Goal: Task Accomplishment & Management: Complete application form

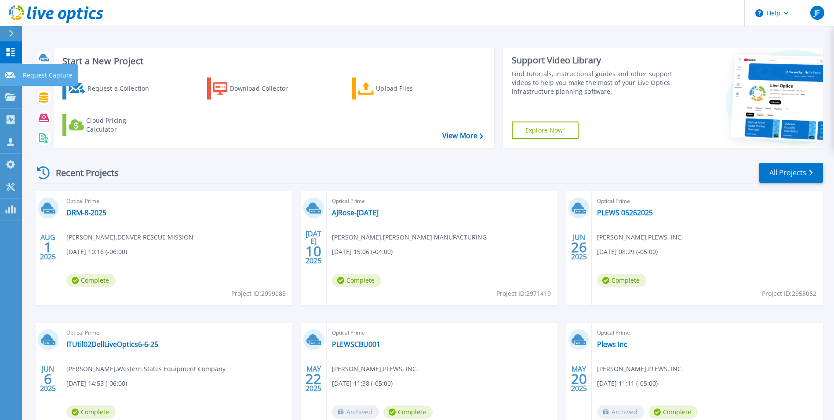
click at [42, 76] on p "Request Capture" at bounding box center [48, 75] width 50 height 23
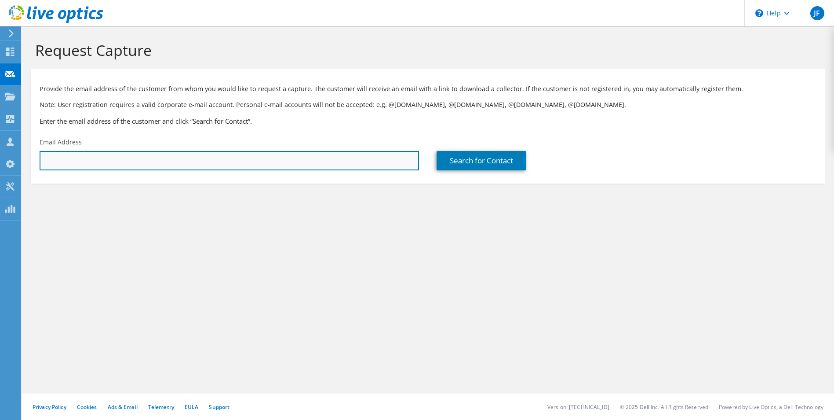
click at [89, 162] on input "text" at bounding box center [230, 160] width 380 height 19
click at [78, 160] on input "text" at bounding box center [230, 160] width 380 height 19
paste input "[PERSON_NAME][EMAIL_ADDRESS][PERSON_NAME][DOMAIN_NAME]"
type input "[PERSON_NAME][EMAIL_ADDRESS][PERSON_NAME][DOMAIN_NAME]"
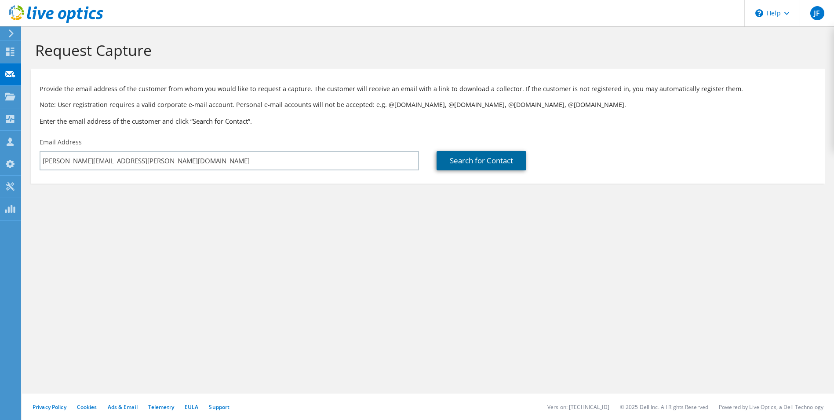
click at [504, 164] on link "Search for Contact" at bounding box center [482, 160] width 90 height 19
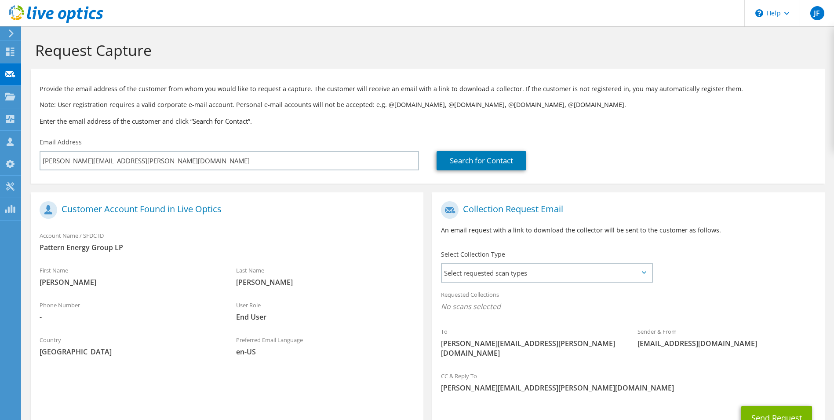
click at [109, 299] on div "Phone Number -" at bounding box center [129, 311] width 197 height 30
click at [643, 271] on icon at bounding box center [644, 272] width 4 height 3
click at [643, 273] on icon at bounding box center [644, 272] width 4 height 3
click at [644, 273] on icon at bounding box center [644, 272] width 4 height 3
click at [501, 255] on label "Select Collection Type" at bounding box center [473, 254] width 64 height 9
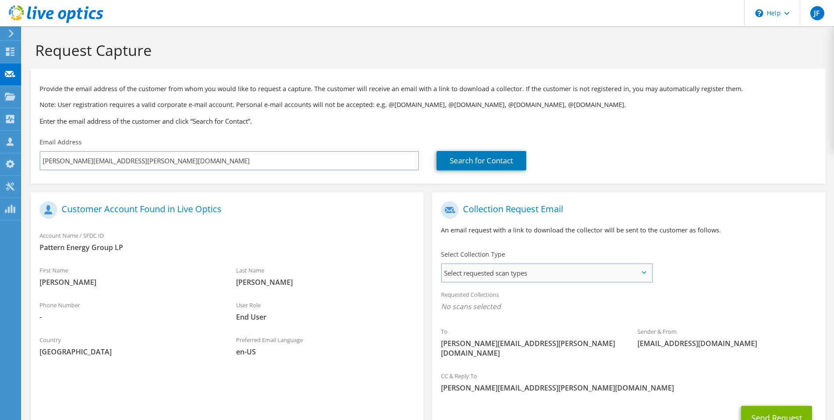
click at [461, 267] on span "Select requested scan types" at bounding box center [546, 273] width 209 height 18
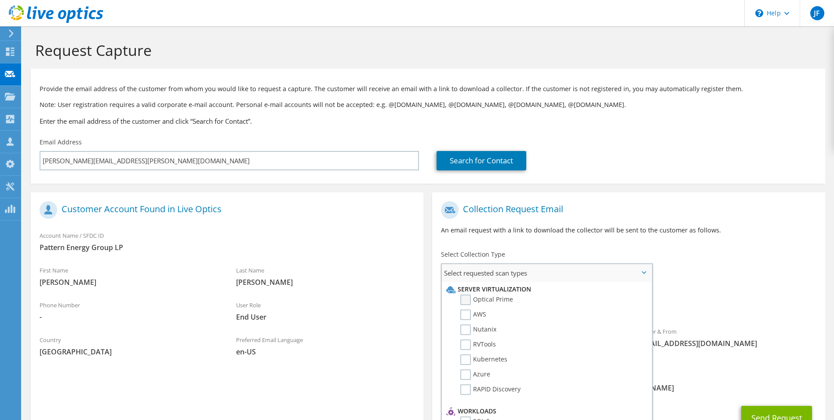
click at [464, 302] on label "Optical Prime" at bounding box center [486, 299] width 53 height 11
click at [0, 0] on input "Optical Prime" at bounding box center [0, 0] width 0 height 0
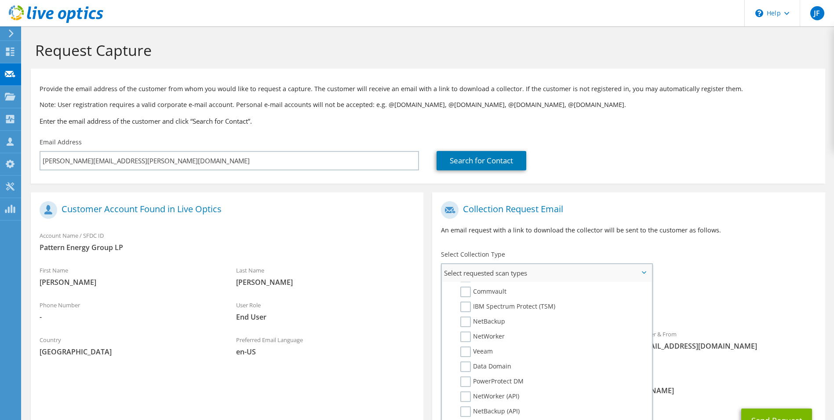
scroll to position [64, 0]
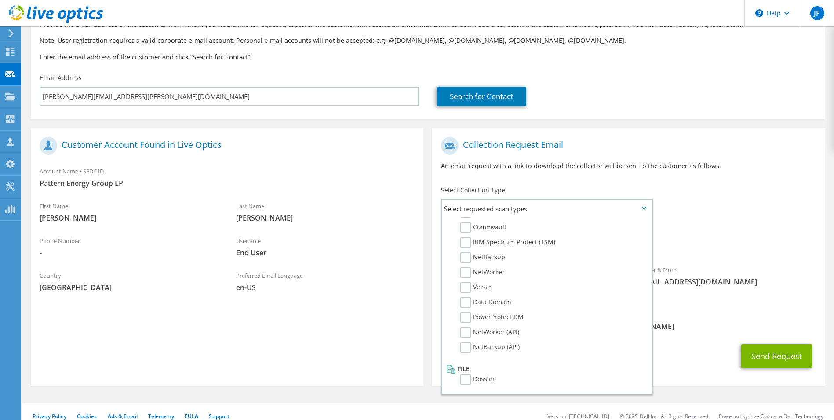
click at [761, 228] on div "Requested Collections No scans selected Optical Prime" at bounding box center [628, 238] width 393 height 35
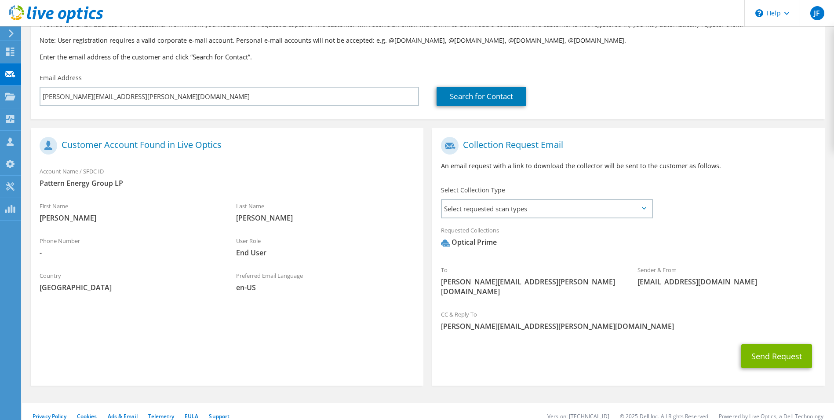
click at [646, 209] on icon at bounding box center [644, 208] width 4 height 3
click at [644, 205] on span "Select requested scan types" at bounding box center [546, 209] width 209 height 18
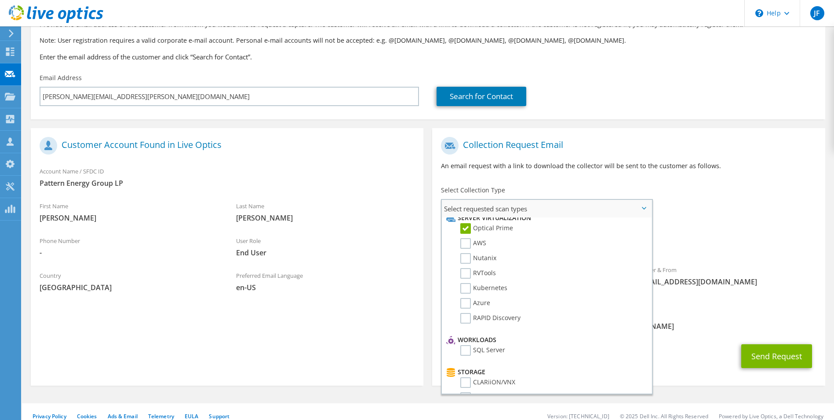
scroll to position [0, 0]
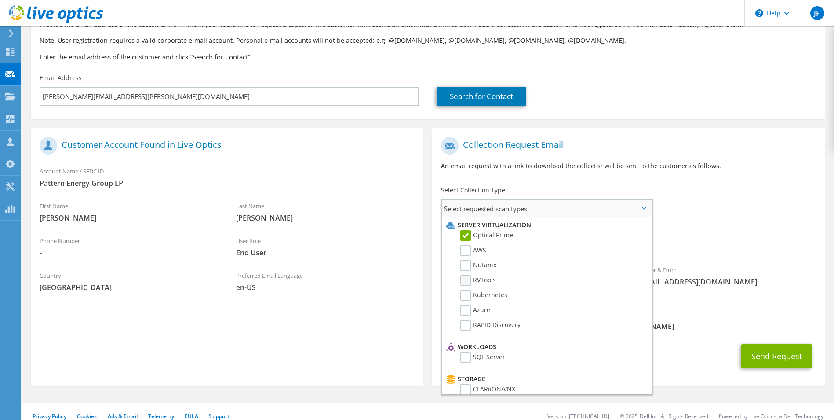
click at [463, 278] on label "RVTools" at bounding box center [478, 280] width 36 height 11
click at [0, 0] on input "RVTools" at bounding box center [0, 0] width 0 height 0
click at [771, 237] on div "Requested Collections No scans selected Optical Prime RVTools" at bounding box center [628, 238] width 393 height 35
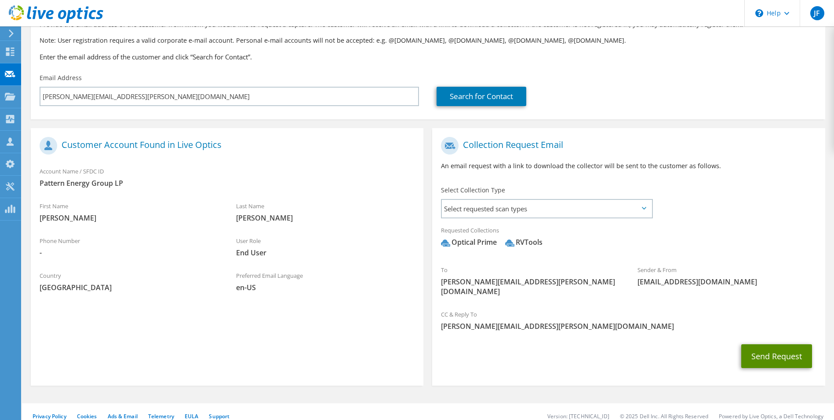
click at [771, 348] on button "Send Request" at bounding box center [777, 356] width 71 height 24
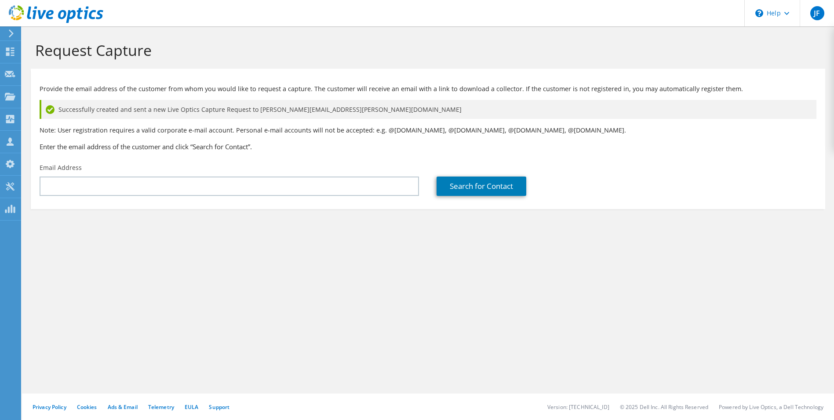
click at [831, 172] on section "Request Capture Provide the email address of the customer from whom you would l…" at bounding box center [428, 139] width 812 height 227
